Goal: Navigation & Orientation: Find specific page/section

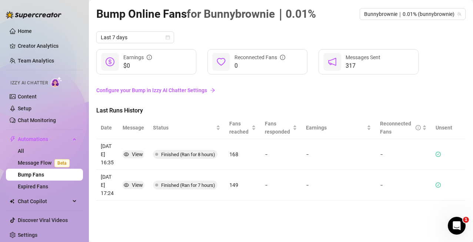
click at [74, 10] on div "Home Creator Analytics Team Analytics Izzy AI Chatter Content Setup Chat Monito…" at bounding box center [44, 117] width 77 height 235
drag, startPoint x: 0, startPoint y: 0, endPoint x: 75, endPoint y: 10, distance: 75.4
click at [75, 10] on div "Home Creator Analytics Team Analytics Izzy AI Chatter Content Setup Chat Monito…" at bounding box center [44, 117] width 77 height 235
click at [73, 7] on div "Home Creator Analytics Team Analytics Izzy AI Chatter Content Setup Chat Monito…" at bounding box center [44, 117] width 77 height 235
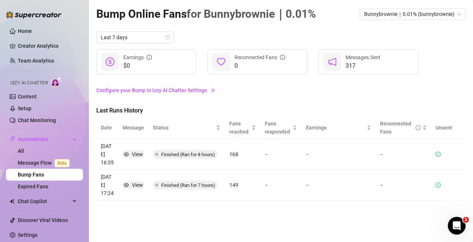
click at [73, 7] on div "Home Creator Analytics Team Analytics Izzy AI Chatter Content Setup Chat Monito…" at bounding box center [44, 117] width 77 height 235
click at [74, 6] on div "Home Creator Analytics Team Analytics Izzy AI Chatter Content Setup Chat Monito…" at bounding box center [44, 117] width 77 height 235
click at [78, 6] on aside "Home Creator Analytics Team Analytics Izzy AI Chatter Content Setup Chat Monito…" at bounding box center [44, 121] width 89 height 242
click at [80, 6] on aside "Home Creator Analytics Team Analytics Izzy AI Chatter Content Setup Chat Monito…" at bounding box center [44, 121] width 89 height 242
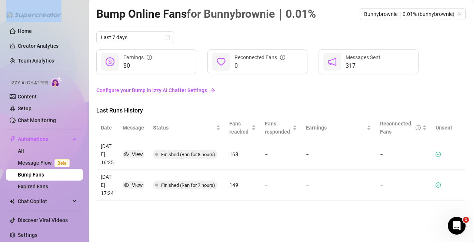
click at [80, 6] on aside "Home Creator Analytics Team Analytics Izzy AI Chatter Content Setup Chat Monito…" at bounding box center [44, 121] width 89 height 242
click at [20, 90] on div "Izzy AI Chatter" at bounding box center [43, 82] width 78 height 17
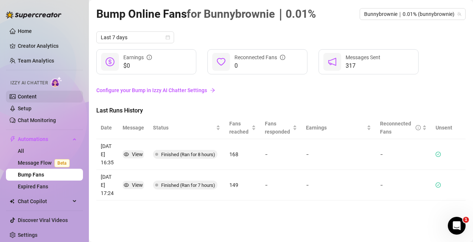
click at [18, 98] on link "Content" at bounding box center [27, 97] width 19 height 6
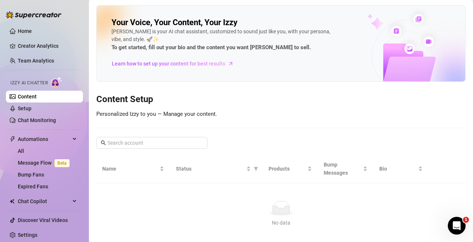
click at [18, 98] on link "Content" at bounding box center [27, 97] width 19 height 6
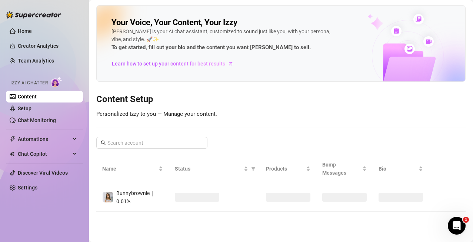
click at [18, 100] on link "Content" at bounding box center [27, 97] width 19 height 6
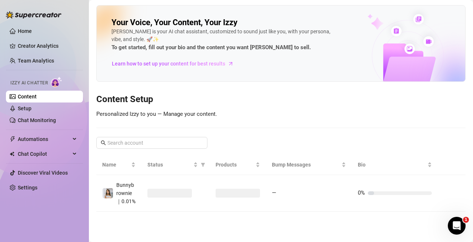
click at [18, 100] on link "Content" at bounding box center [27, 97] width 19 height 6
